Goal: Obtain resource: Download file/media

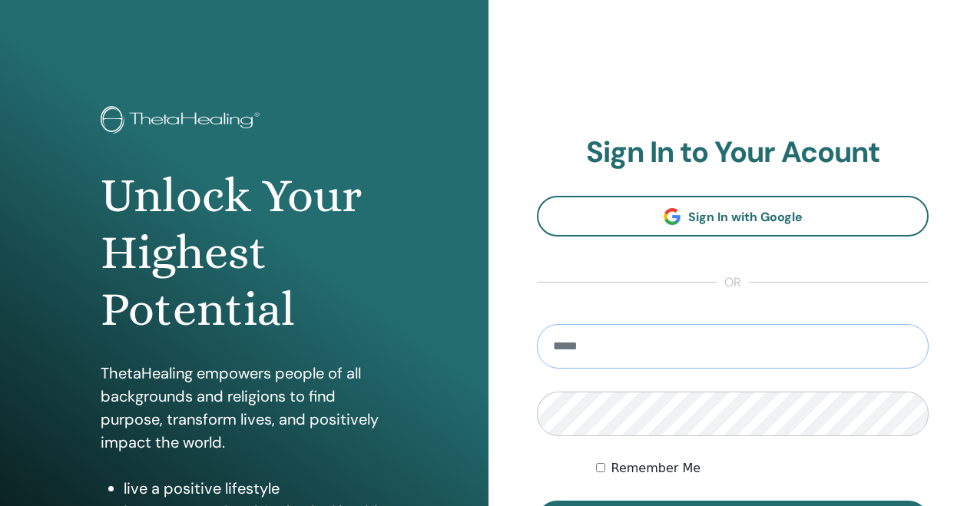
type input "**********"
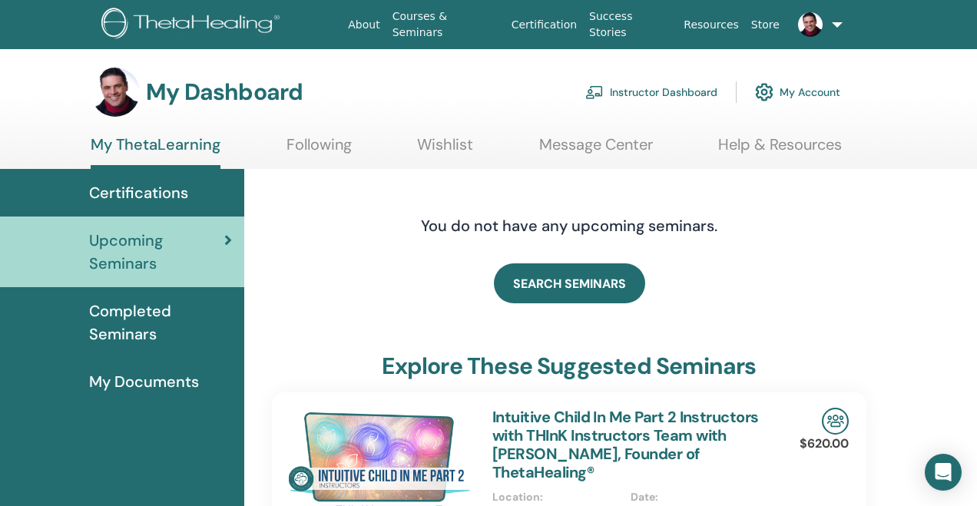
click at [680, 93] on link "Instructor Dashboard" at bounding box center [651, 92] width 132 height 34
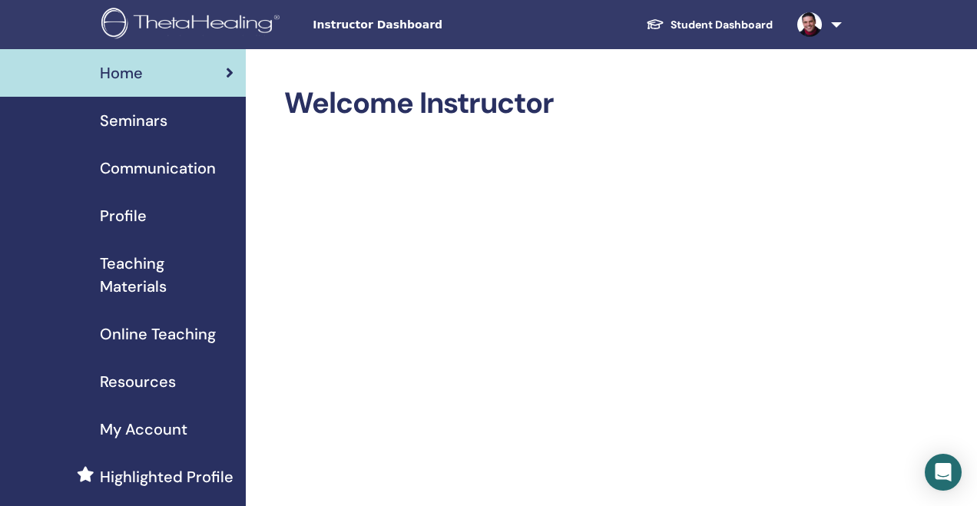
click at [135, 282] on span "Teaching Materials" at bounding box center [167, 275] width 134 height 46
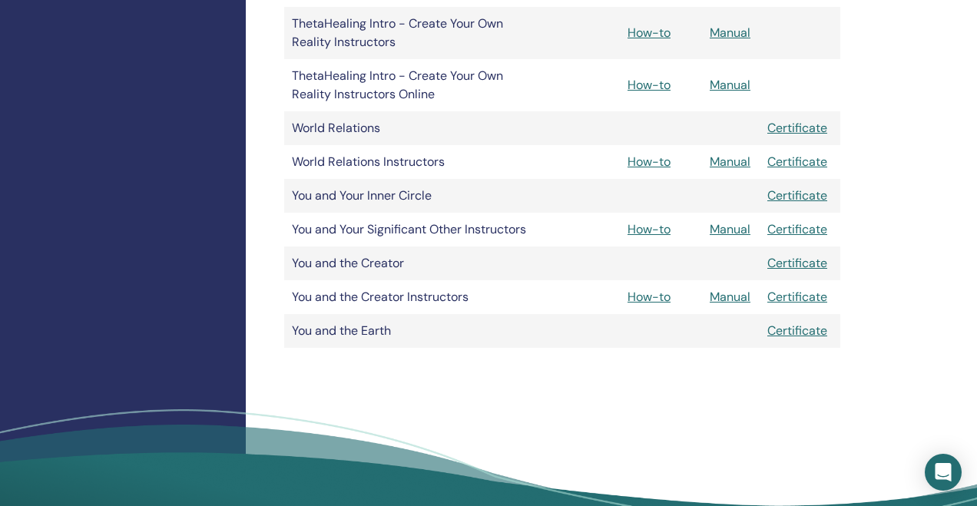
scroll to position [1153, 0]
click at [737, 230] on link "Manual" at bounding box center [730, 228] width 41 height 16
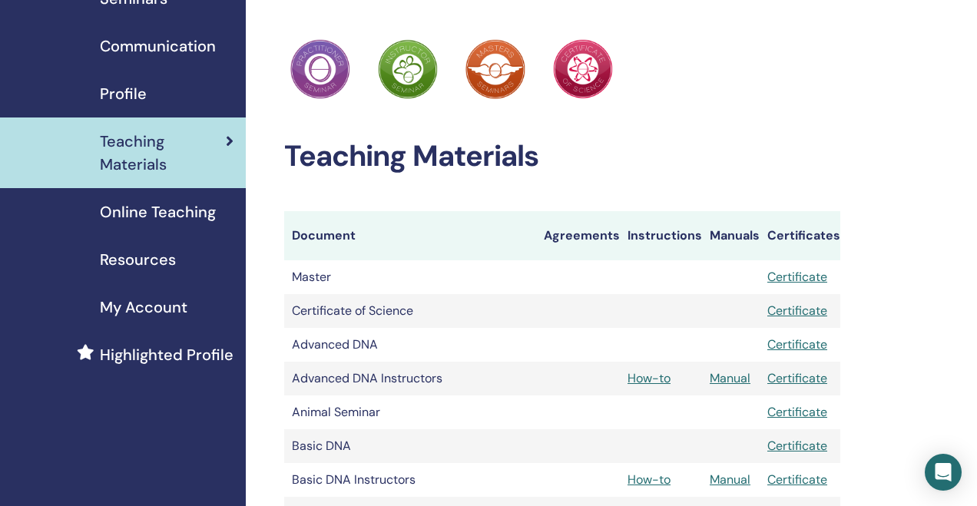
scroll to position [88, 0]
